Goal: Task Accomplishment & Management: Manage account settings

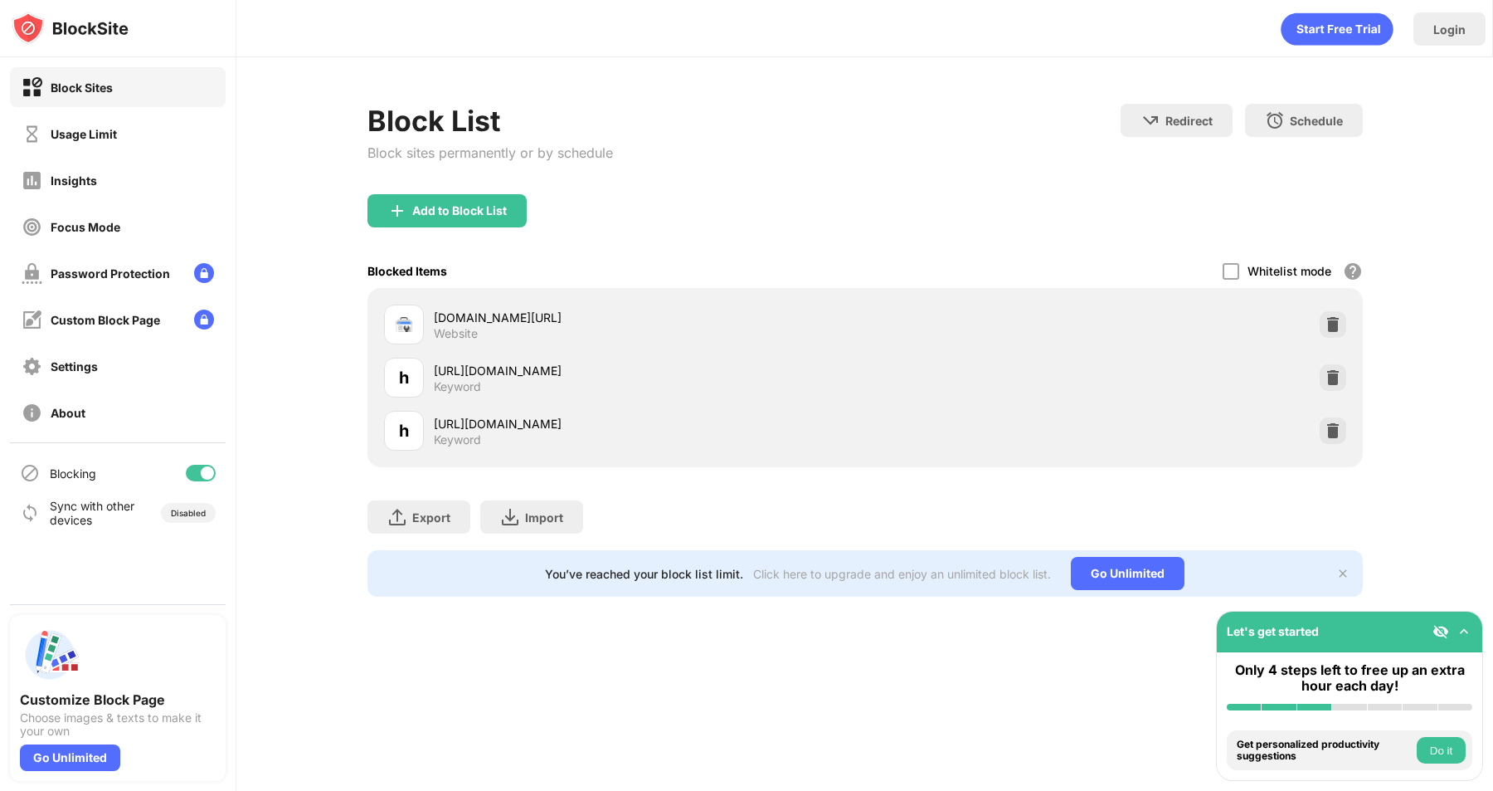
click at [199, 472] on div at bounding box center [201, 473] width 30 height 17
click at [201, 464] on div "Blocking" at bounding box center [118, 473] width 216 height 40
click at [189, 479] on div at bounding box center [201, 473] width 30 height 17
